Goal: Task Accomplishment & Management: Manage account settings

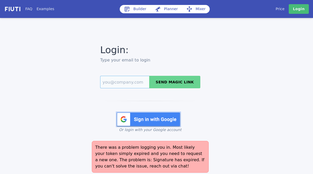
click at [132, 81] on input "Email" at bounding box center [124, 82] width 49 height 13
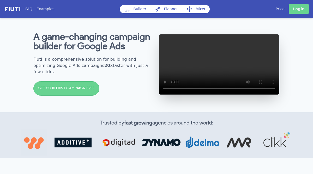
click at [300, 7] on link "Login" at bounding box center [299, 9] width 20 height 10
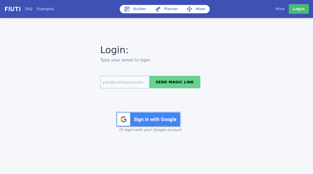
click at [144, 82] on input "Email" at bounding box center [124, 82] width 49 height 13
click at [157, 82] on button "Send magic link" at bounding box center [174, 82] width 51 height 13
click at [134, 83] on input "Email" at bounding box center [124, 82] width 49 height 13
type input "sarah.kaserer@additive.eu"
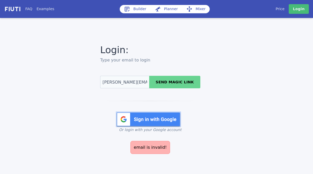
click at [167, 77] on button "Send magic link" at bounding box center [174, 82] width 51 height 13
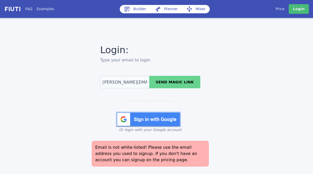
click at [146, 115] on img at bounding box center [148, 120] width 65 height 16
